Goal: Task Accomplishment & Management: Manage account settings

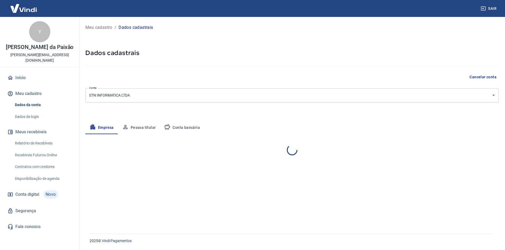
select select "RJ"
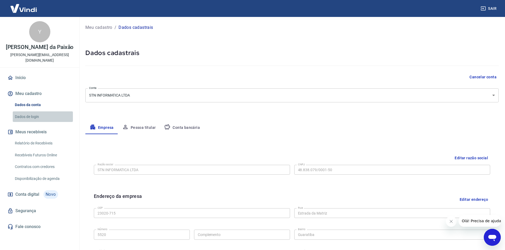
click at [22, 116] on link "Dados de login" at bounding box center [43, 117] width 60 height 11
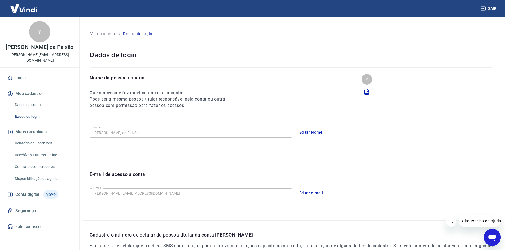
click at [24, 99] on button "Meu cadastro" at bounding box center [39, 94] width 67 height 12
click at [20, 77] on link "Início" at bounding box center [39, 78] width 67 height 12
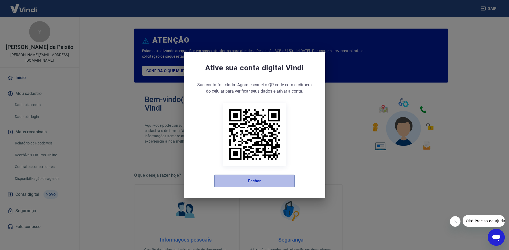
click at [247, 183] on button "Fechar" at bounding box center [254, 181] width 81 height 13
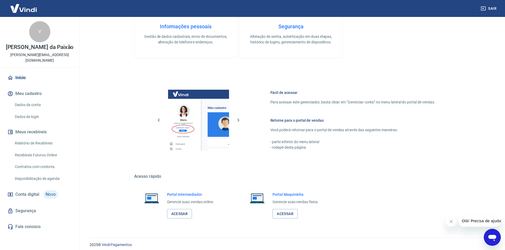
scroll to position [218, 0]
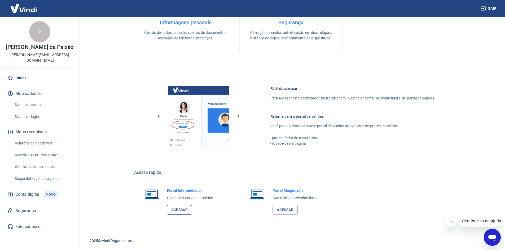
click at [183, 211] on link "Acessar" at bounding box center [179, 210] width 25 height 10
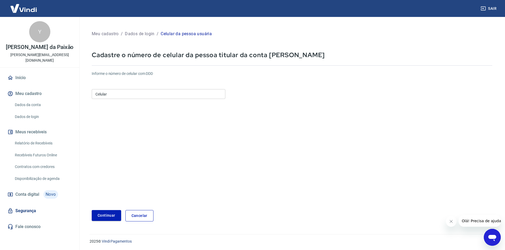
scroll to position [1, 0]
click at [25, 197] on span "Conta digital" at bounding box center [27, 194] width 24 height 7
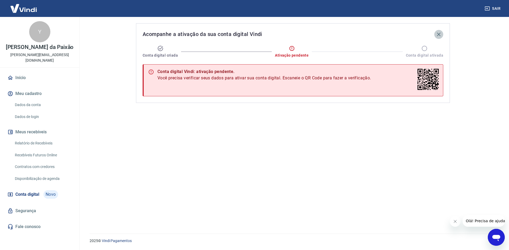
click at [436, 34] on icon "button" at bounding box center [438, 34] width 6 height 6
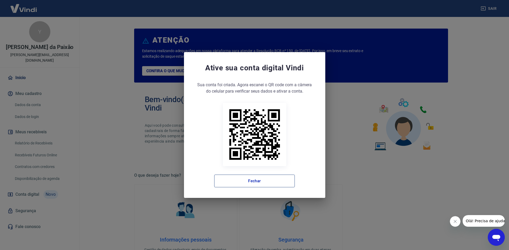
click at [250, 178] on button "Fechar" at bounding box center [254, 181] width 81 height 13
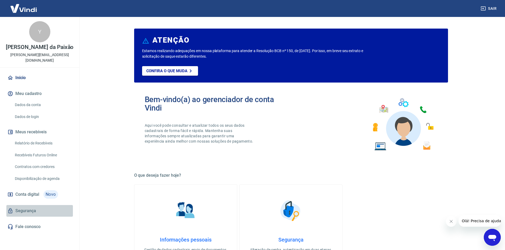
click at [22, 208] on link "Segurança" at bounding box center [39, 211] width 67 height 12
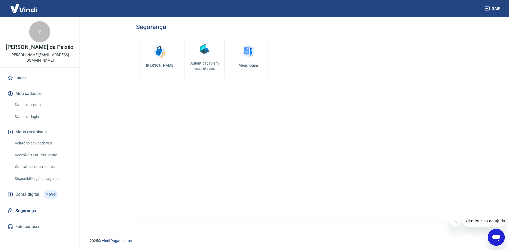
click at [27, 103] on link "Dados da conta" at bounding box center [43, 105] width 60 height 11
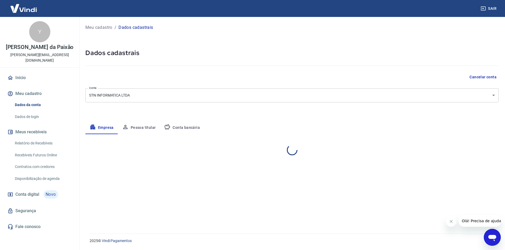
select select "RJ"
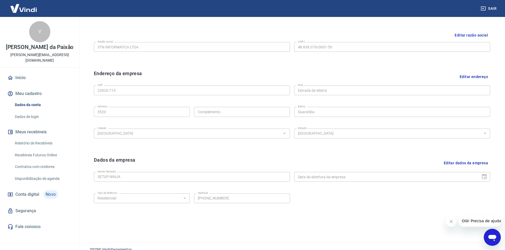
scroll to position [132, 0]
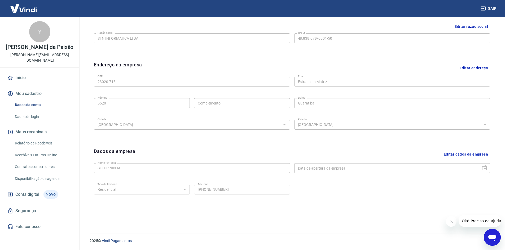
click at [23, 117] on link "Dados de login" at bounding box center [43, 117] width 60 height 11
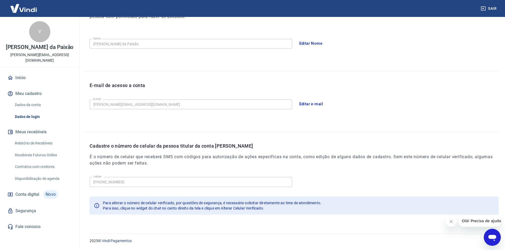
scroll to position [89, 0]
click at [25, 142] on link "Relatório de Recebíveis" at bounding box center [43, 143] width 60 height 11
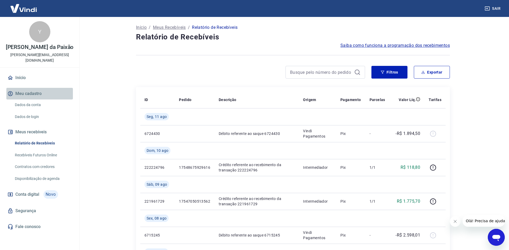
click at [16, 92] on button "Meu cadastro" at bounding box center [39, 94] width 67 height 12
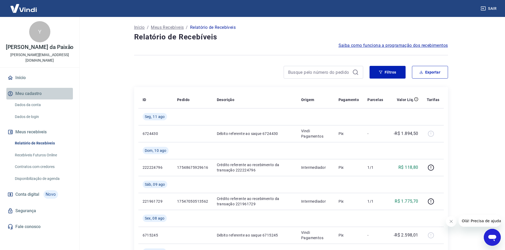
click at [26, 92] on button "Meu cadastro" at bounding box center [39, 94] width 67 height 12
click at [23, 152] on link "Recebíveis Futuros Online" at bounding box center [43, 155] width 60 height 11
